Goal: Information Seeking & Learning: Learn about a topic

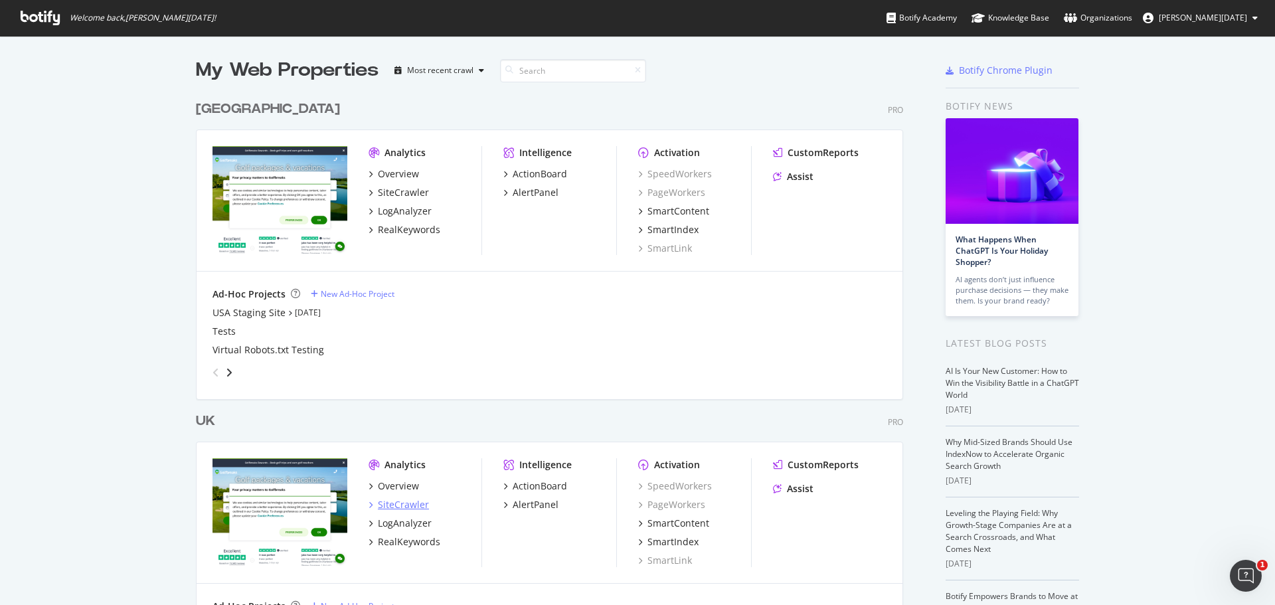
click at [369, 509] on div "SiteCrawler" at bounding box center [399, 504] width 60 height 13
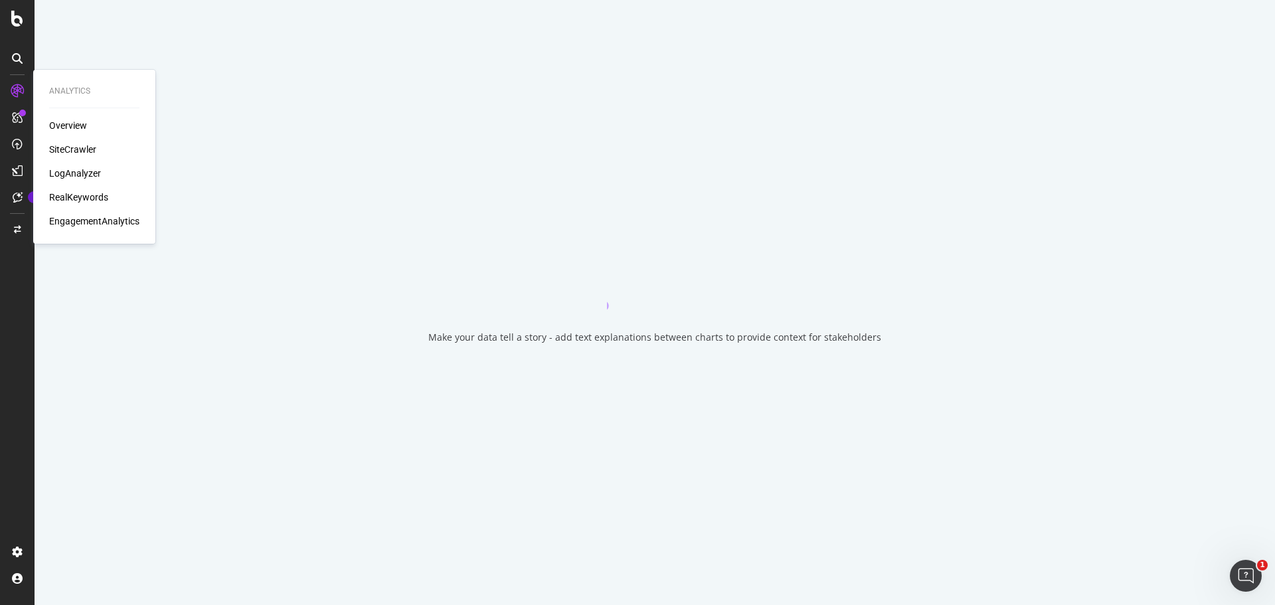
click at [89, 204] on div "RealKeywords" at bounding box center [78, 197] width 59 height 13
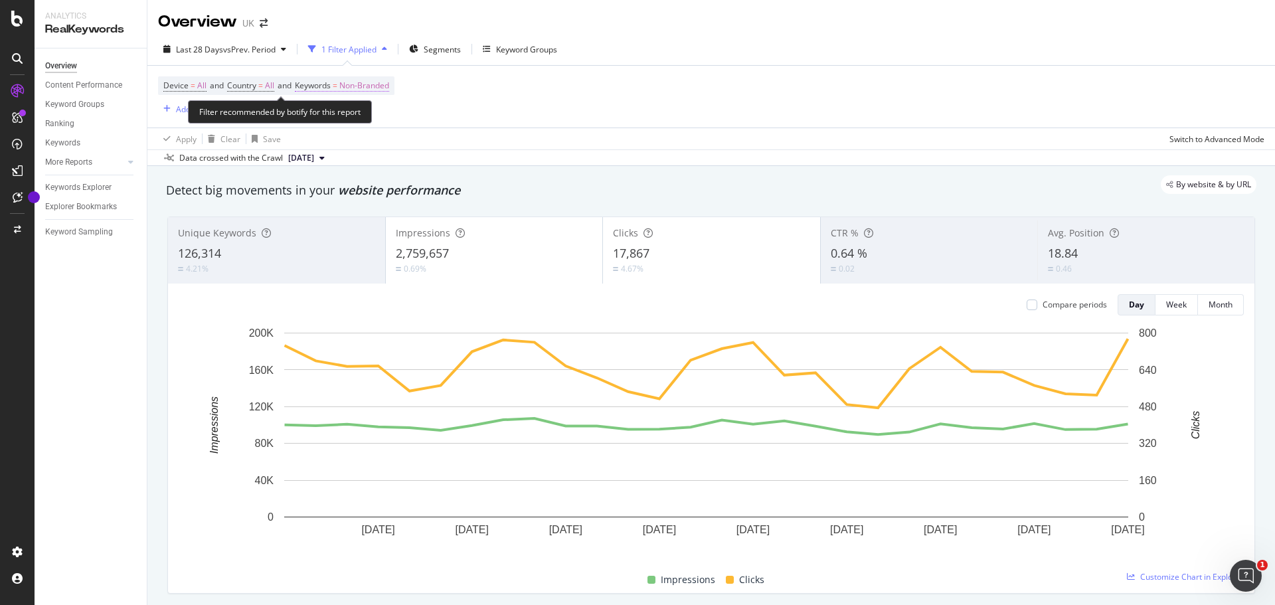
click at [363, 84] on span "Non-Branded" at bounding box center [364, 85] width 50 height 19
click at [372, 114] on div "button" at bounding box center [377, 117] width 16 height 8
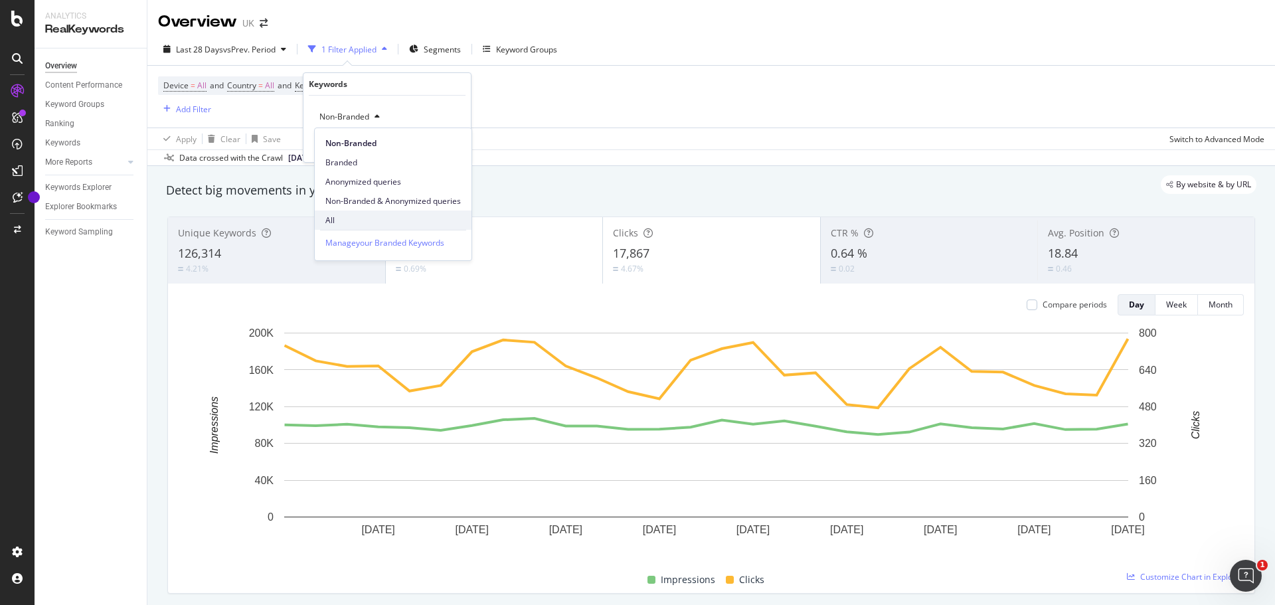
click at [354, 223] on span "All" at bounding box center [392, 220] width 135 height 12
click at [451, 152] on div "All Cancel Add filter Apply" at bounding box center [386, 129] width 167 height 66
click at [446, 147] on div "Apply" at bounding box center [450, 144] width 21 height 11
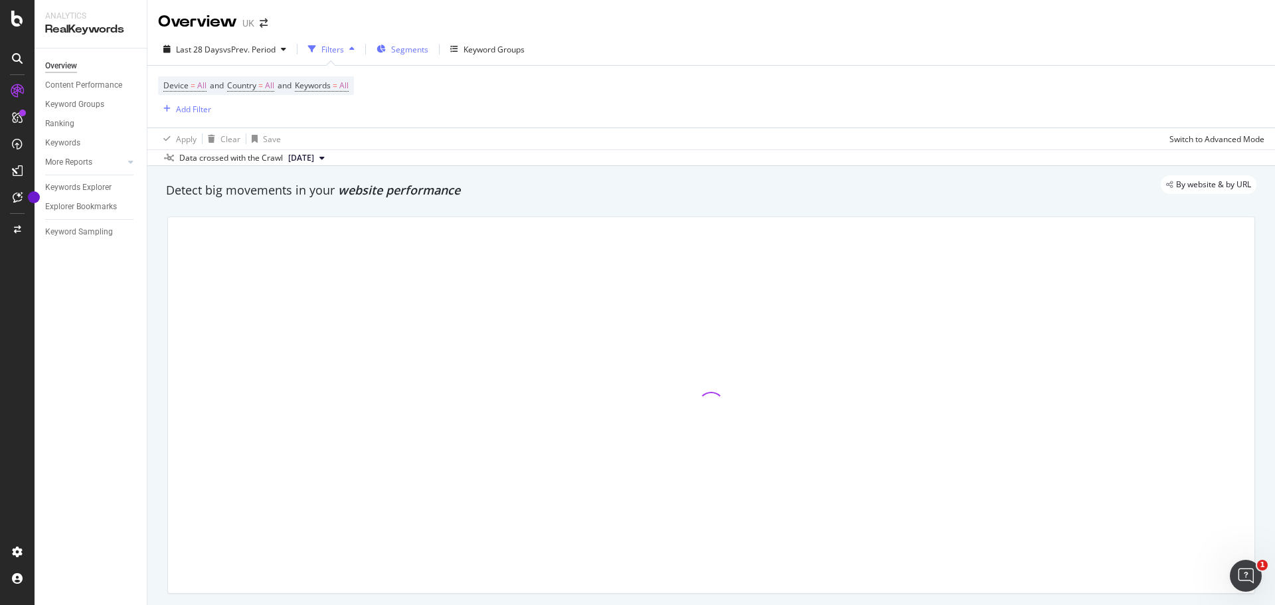
click at [402, 50] on span "Segments" at bounding box center [409, 49] width 37 height 11
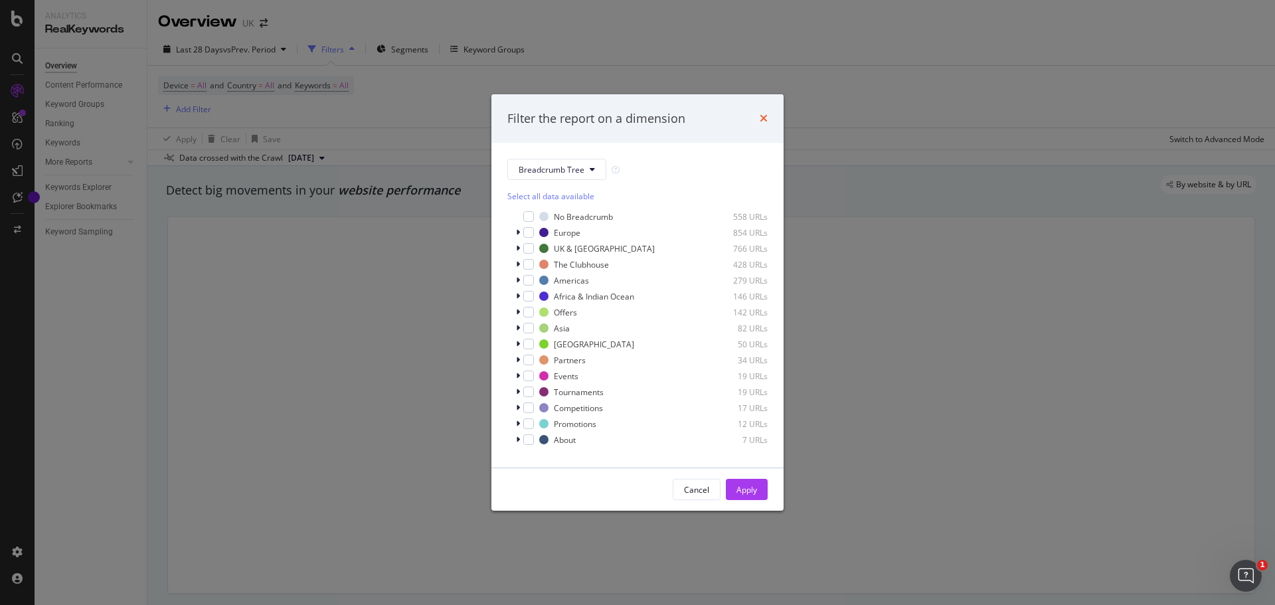
click at [767, 118] on icon "times" at bounding box center [764, 118] width 8 height 11
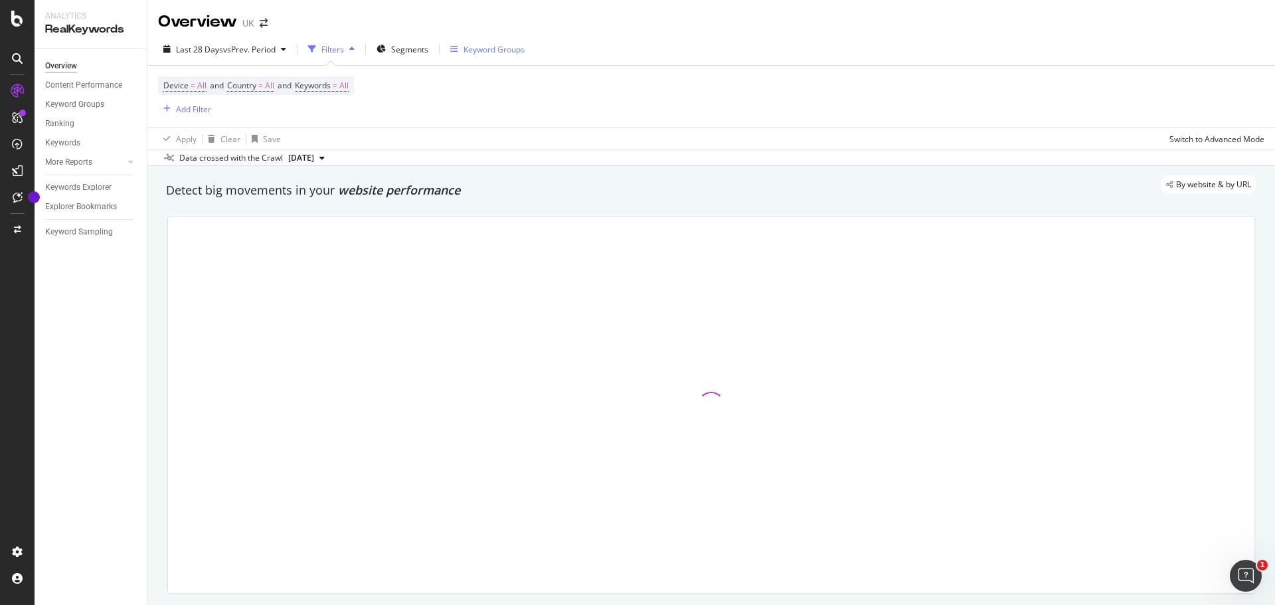
click at [501, 46] on div "Keyword Groups" at bounding box center [494, 49] width 61 height 11
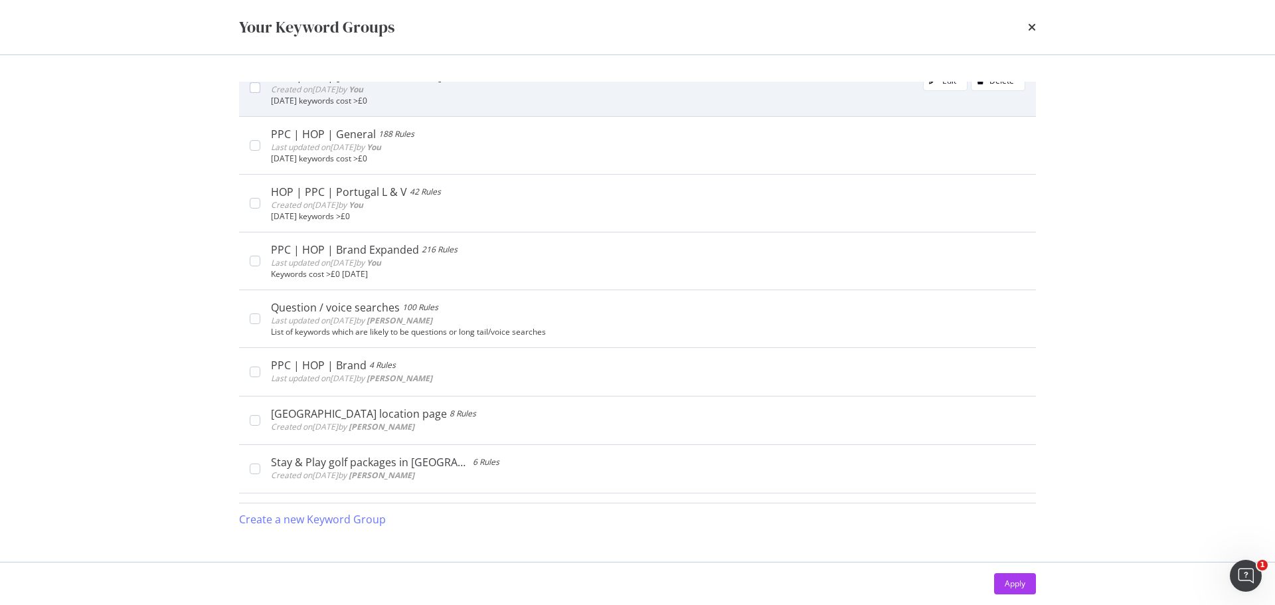
scroll to position [266, 0]
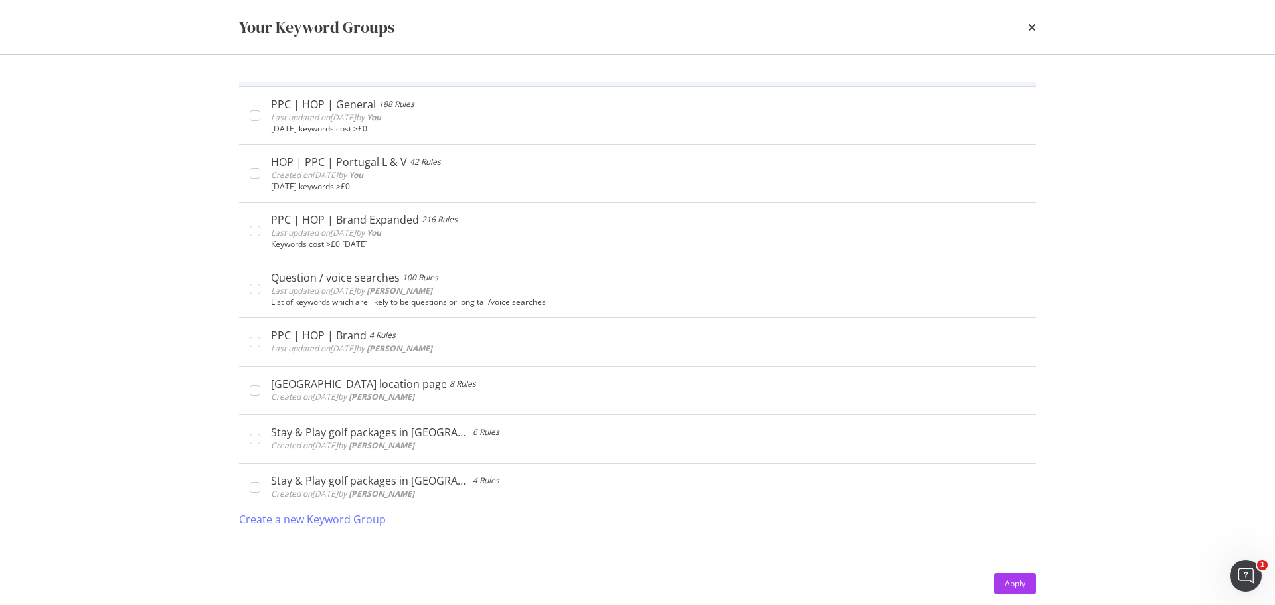
click at [406, 345] on b "[PERSON_NAME]" at bounding box center [400, 348] width 66 height 11
click at [1022, 587] on div "Apply" at bounding box center [1015, 583] width 21 height 11
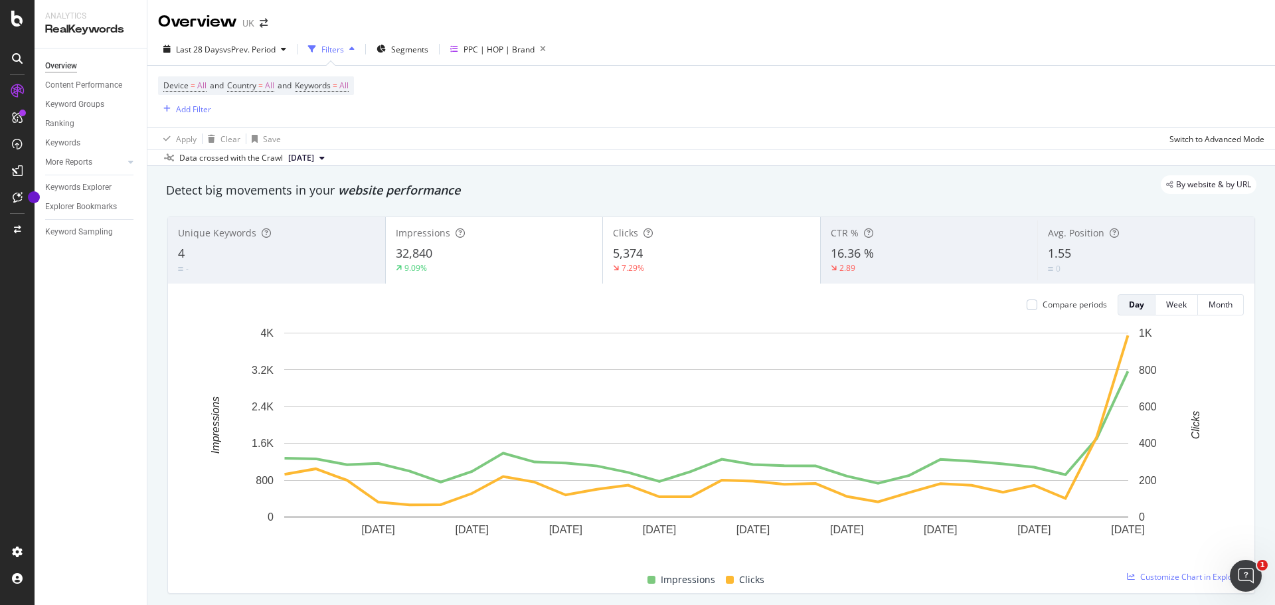
click at [242, 37] on div "Last 28 Days vs Prev. Period Filters Segments PPC | HOP | Brand Device = All an…" at bounding box center [711, 99] width 1128 height 133
click at [250, 50] on span "vs Prev. Period" at bounding box center [249, 49] width 52 height 11
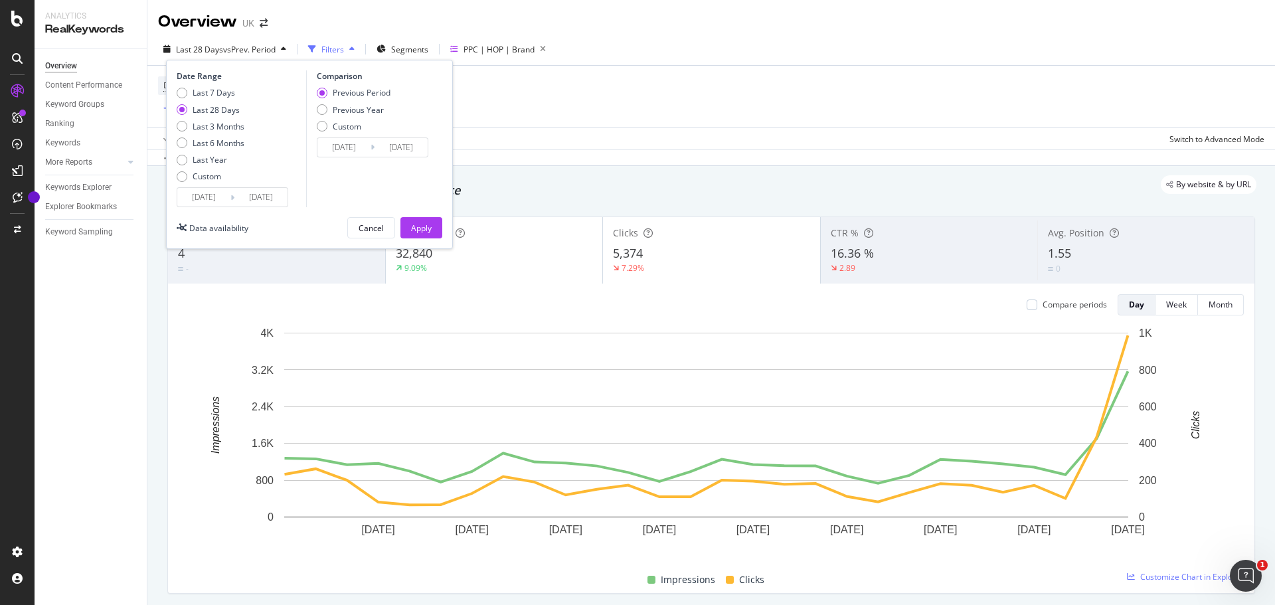
click at [272, 198] on input "[DATE]" at bounding box center [260, 197] width 53 height 19
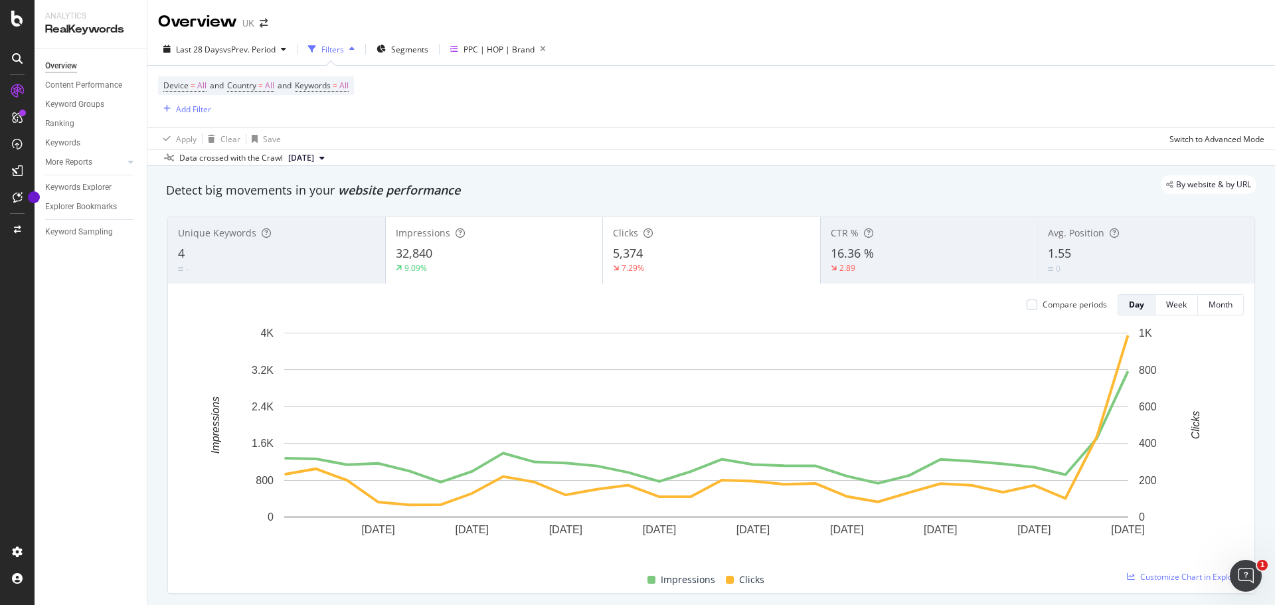
click at [841, 107] on div "Device = All and Country = All and Keywords = All Add Filter" at bounding box center [711, 97] width 1106 height 62
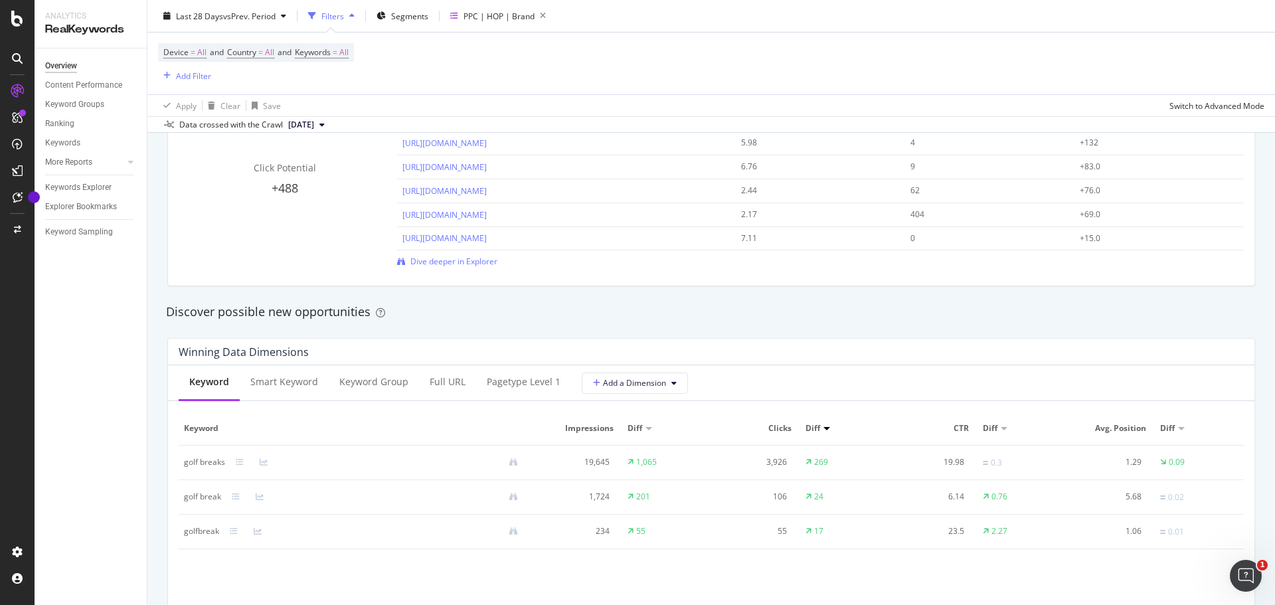
scroll to position [1394, 0]
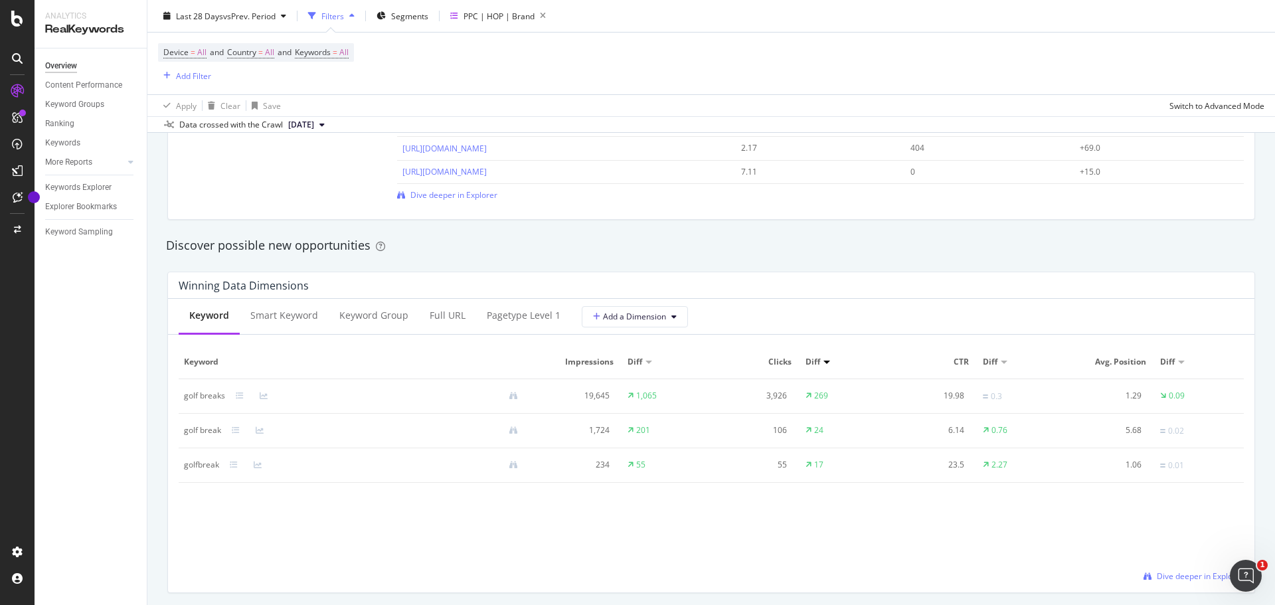
click at [1013, 289] on div "Winning Data Dimensions" at bounding box center [708, 285] width 1058 height 13
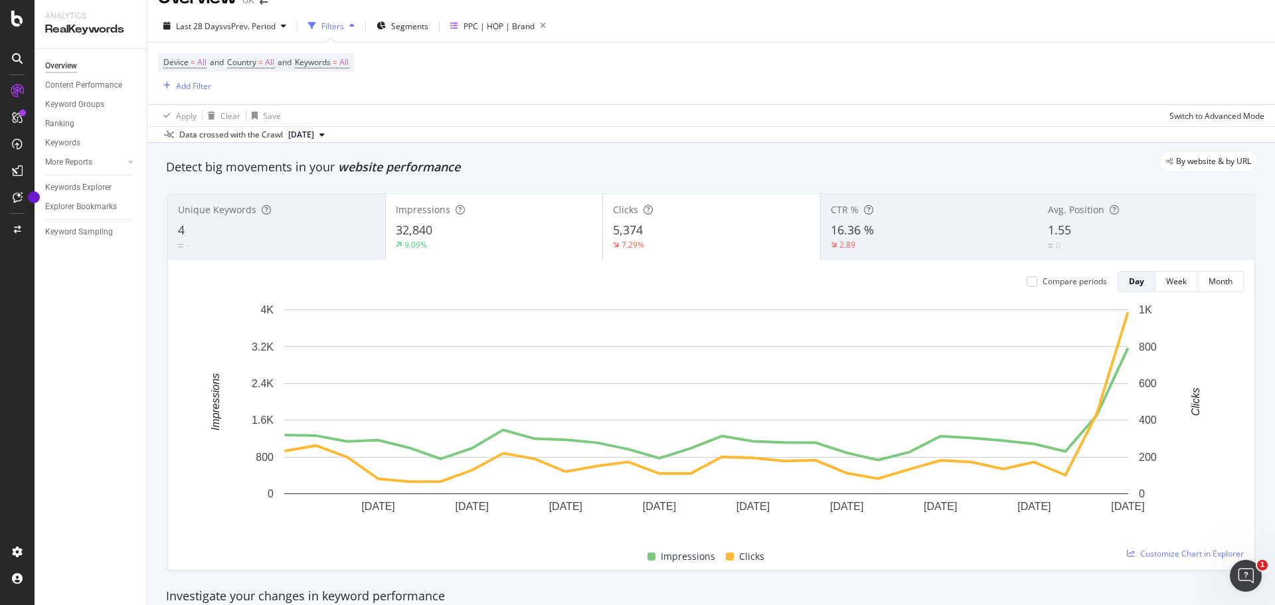
scroll to position [0, 0]
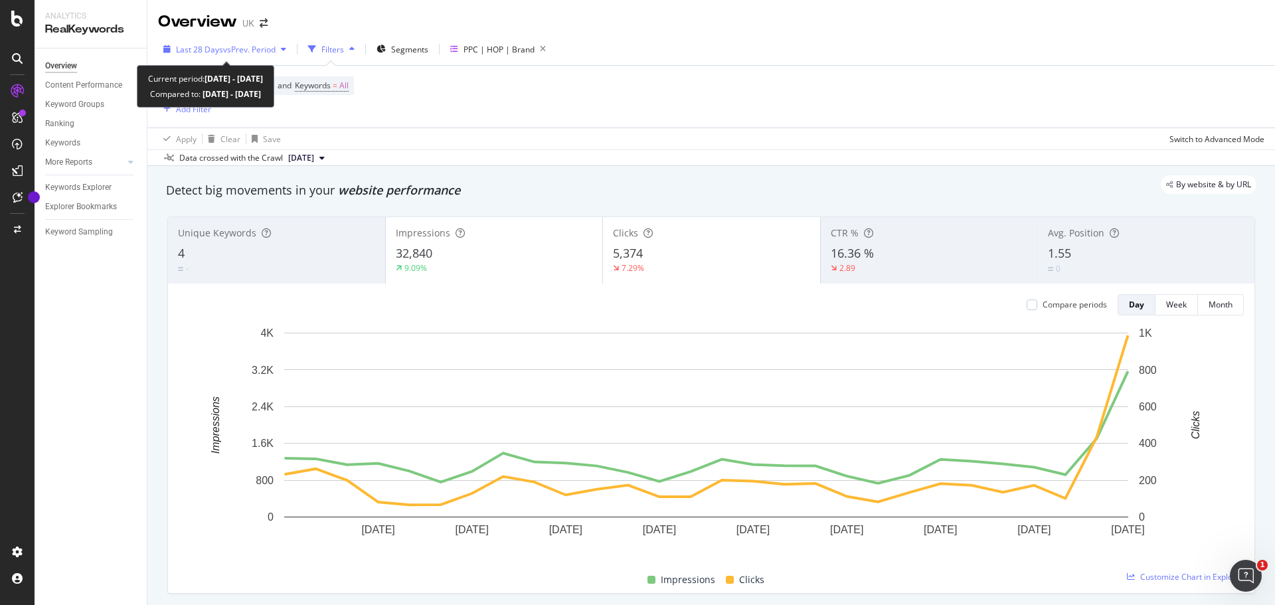
click at [262, 48] on span "vs Prev. Period" at bounding box center [249, 49] width 52 height 11
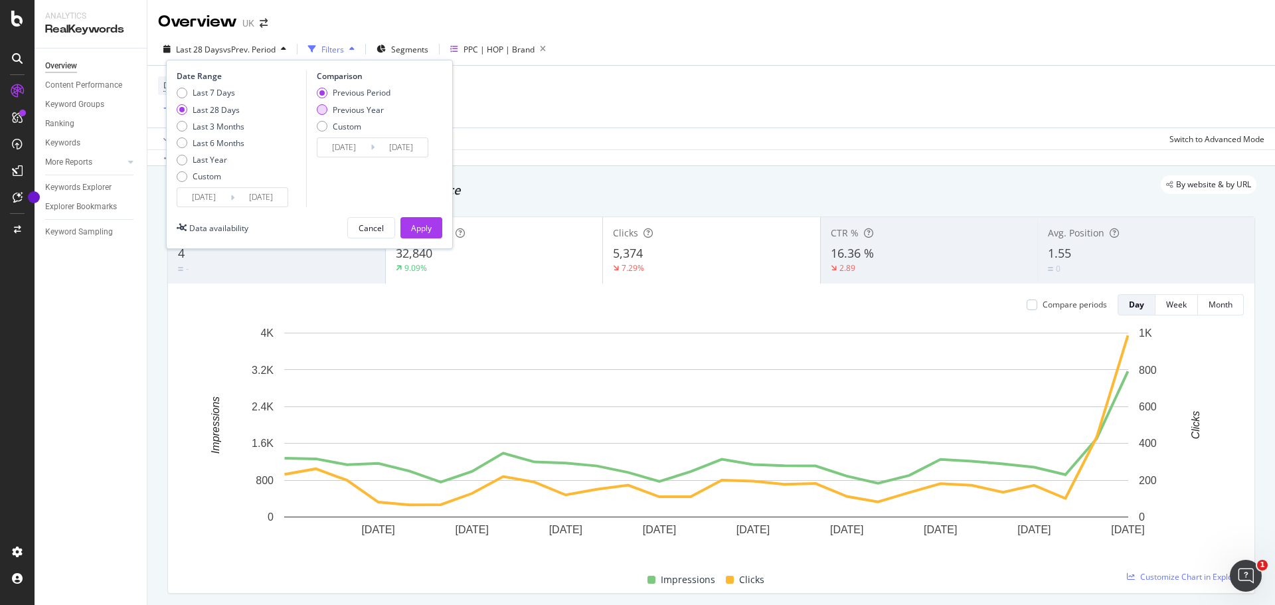
click at [369, 114] on div "Previous Year" at bounding box center [358, 109] width 51 height 11
type input "[DATE]"
click at [432, 228] on button "Apply" at bounding box center [421, 227] width 42 height 21
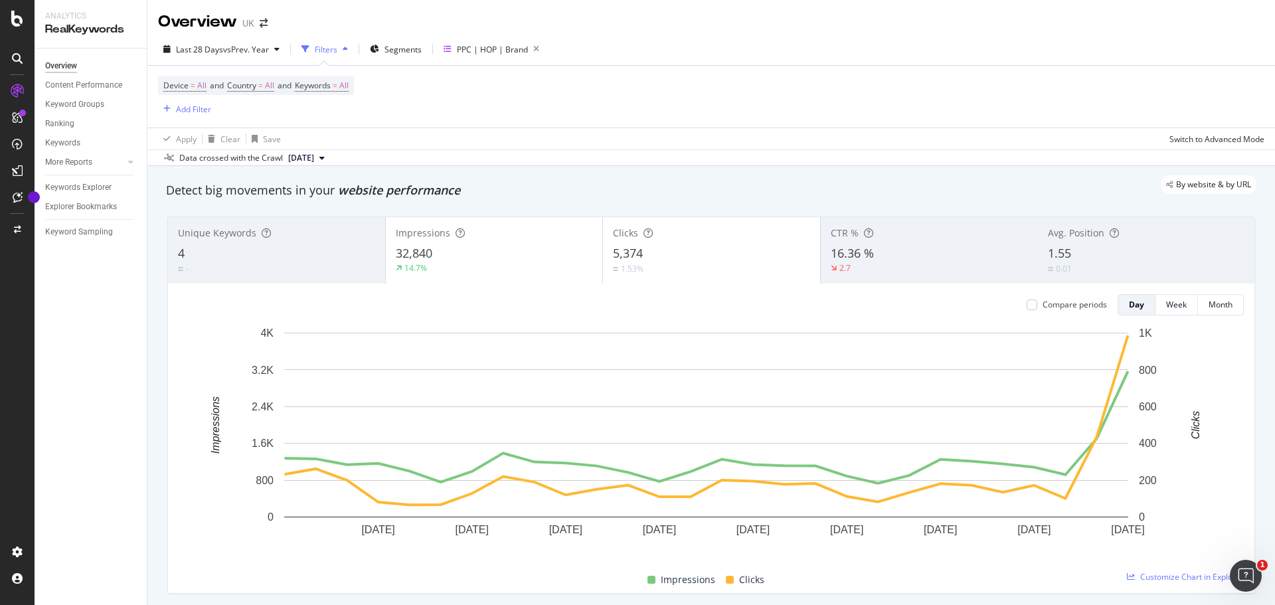
click at [920, 279] on div "CTR % 16.36 % 2.7" at bounding box center [929, 250] width 217 height 60
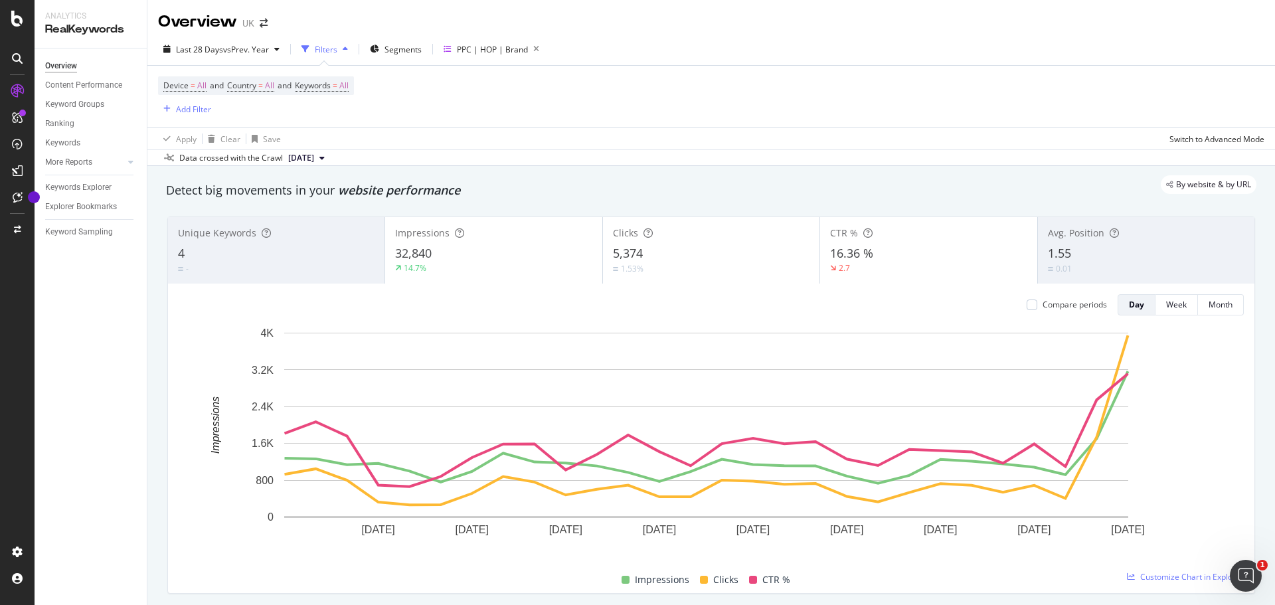
click at [922, 256] on div "16.36 %" at bounding box center [928, 253] width 197 height 17
